Goal: Check status: Check status

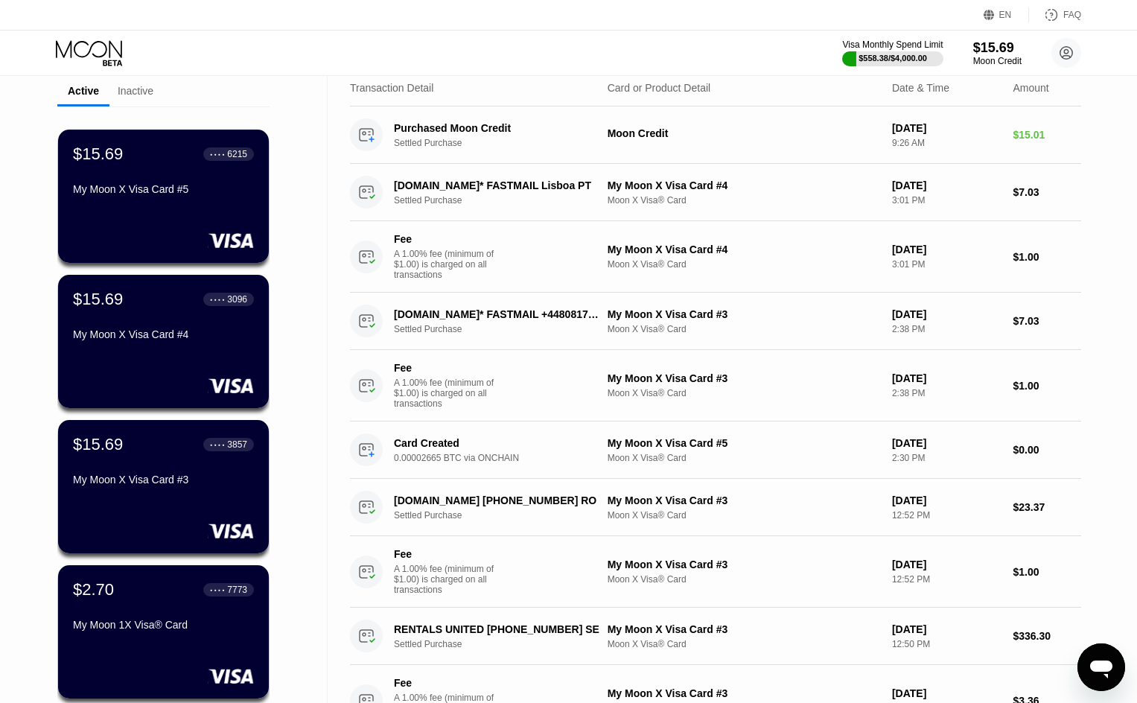
scroll to position [74, 0]
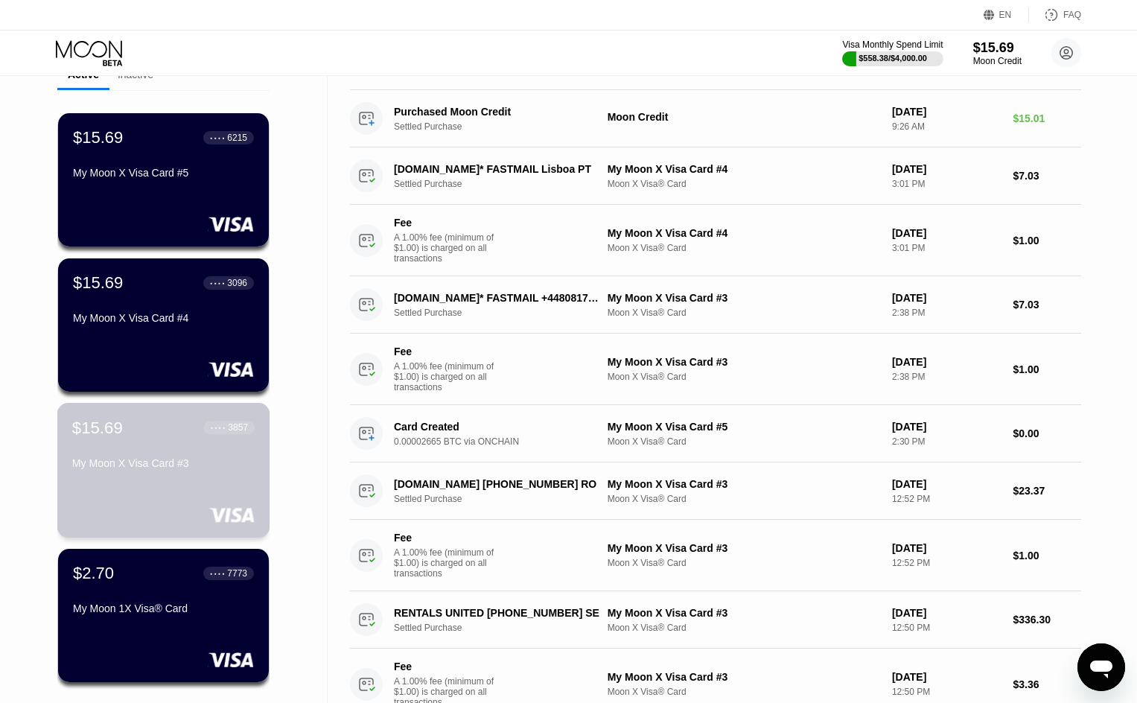
click at [169, 469] on div "My Moon X Visa Card #3" at bounding box center [163, 463] width 182 height 12
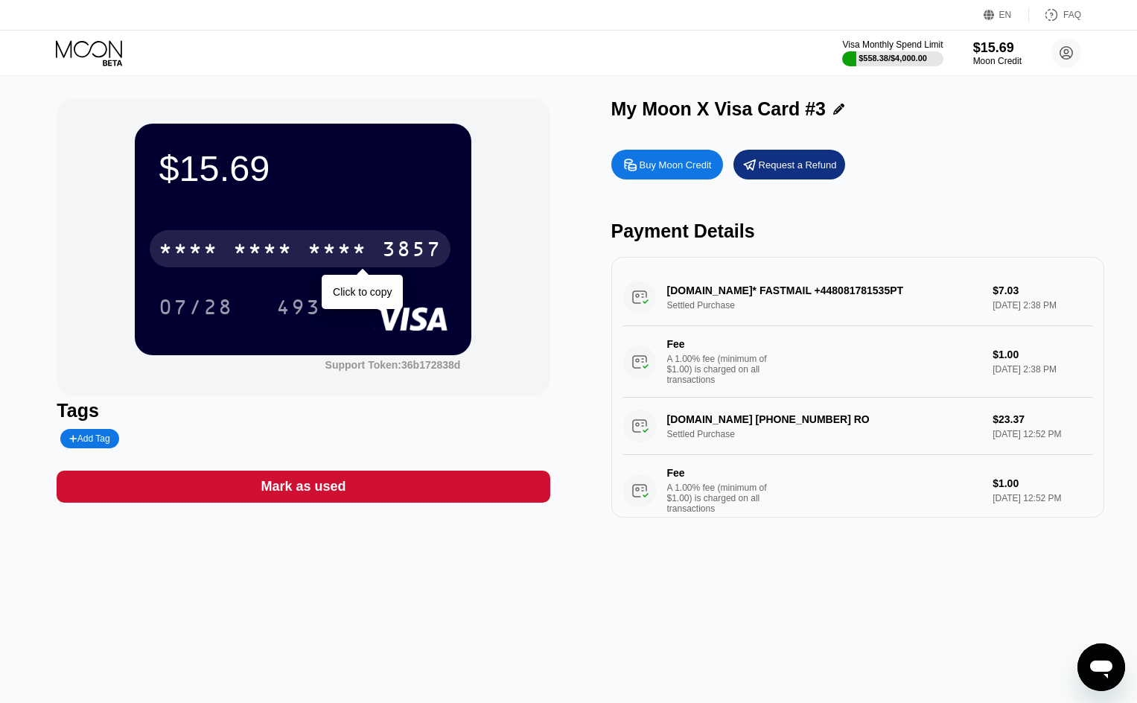
click at [355, 259] on div "* * * *" at bounding box center [338, 251] width 60 height 24
click at [323, 252] on div "2792" at bounding box center [338, 251] width 60 height 24
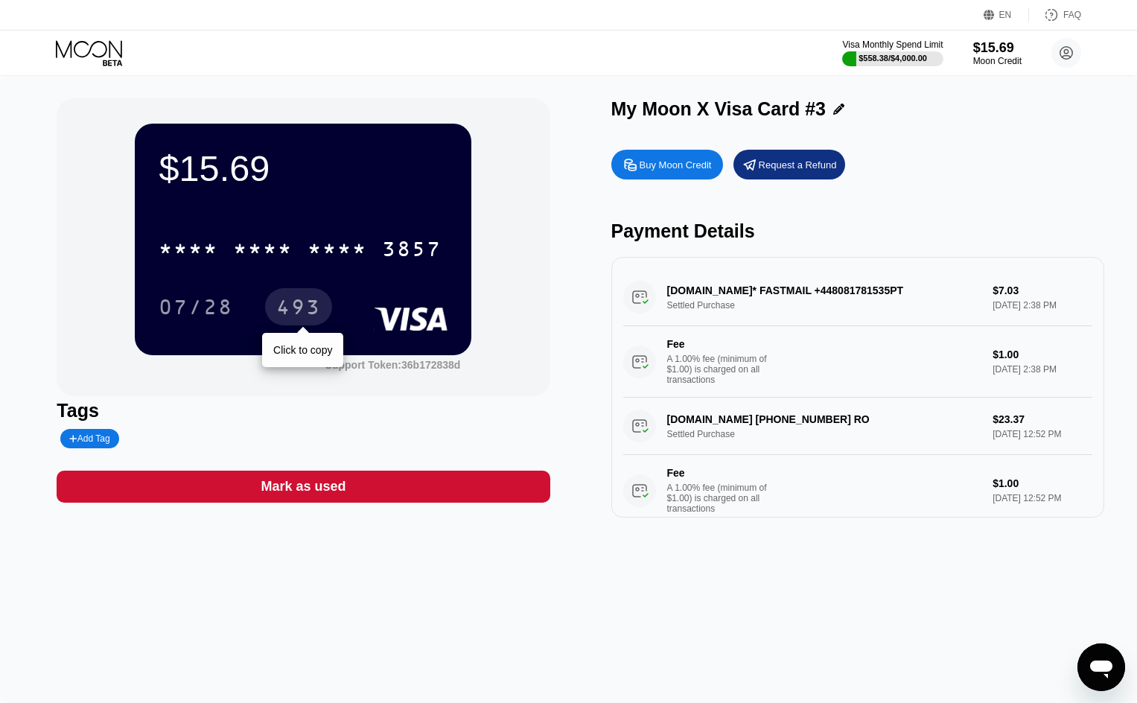
click at [300, 310] on div "493" at bounding box center [298, 309] width 45 height 24
